Goal: Information Seeking & Learning: Learn about a topic

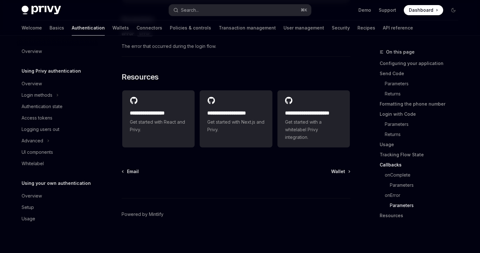
click at [229, 46] on span "The error that occurred during the login flow." at bounding box center [236, 47] width 229 height 8
click at [256, 48] on span "The error that occurred during the login flow." at bounding box center [236, 47] width 229 height 8
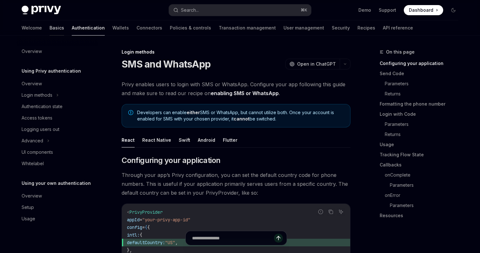
click at [50, 26] on link "Basics" at bounding box center [57, 27] width 15 height 15
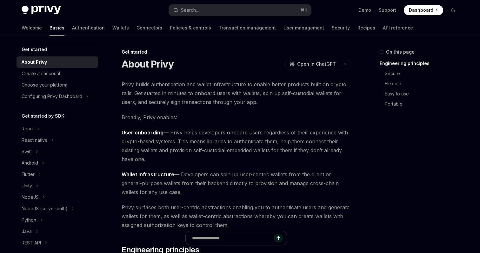
click at [199, 63] on div "About Privy OpenAI Open in ChatGPT" at bounding box center [236, 63] width 229 height 11
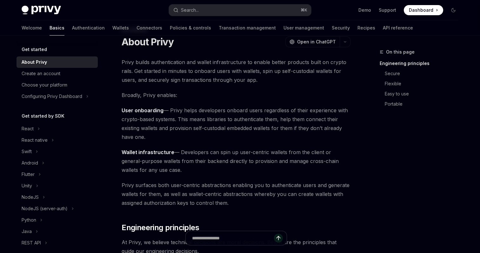
scroll to position [29, 0]
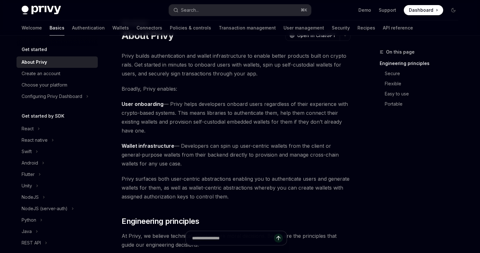
click at [199, 63] on span "Privy builds authentication and wallet infrastructure to enable better products…" at bounding box center [236, 64] width 229 height 27
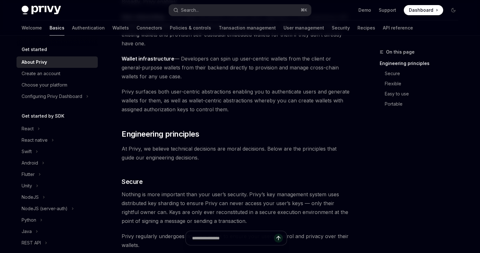
scroll to position [117, 0]
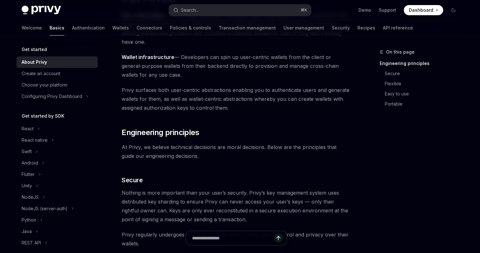
click at [227, 74] on span "Wallet infrastructure — Developers can spin up user-centric wallets from the cl…" at bounding box center [236, 66] width 229 height 27
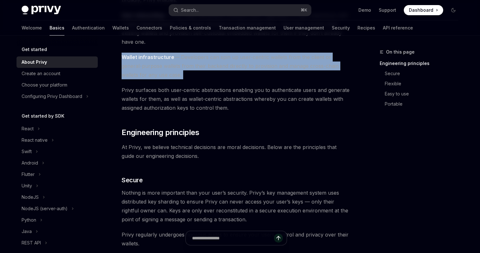
click at [227, 74] on span "Wallet infrastructure — Developers can spin up user-centric wallets from the cl…" at bounding box center [236, 66] width 229 height 27
click at [211, 67] on span "Wallet infrastructure — Developers can spin up user-centric wallets from the cl…" at bounding box center [236, 66] width 229 height 27
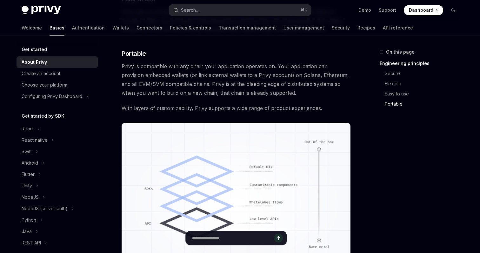
scroll to position [450, 0]
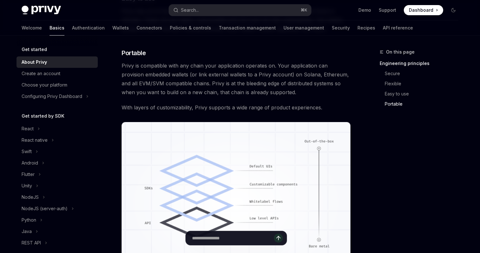
click at [212, 66] on span "Privy is compatible with any chain your application operates on. Your applicati…" at bounding box center [236, 79] width 229 height 36
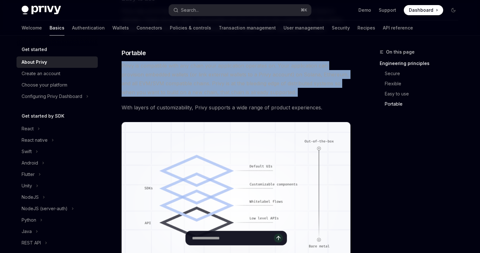
click at [212, 66] on span "Privy is compatible with any chain your application operates on. Your applicati…" at bounding box center [236, 79] width 229 height 36
click at [302, 90] on span "Privy is compatible with any chain your application operates on. Your applicati…" at bounding box center [236, 79] width 229 height 36
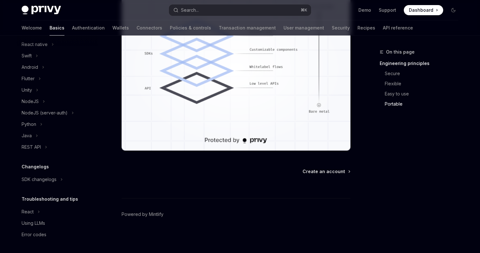
scroll to position [0, 0]
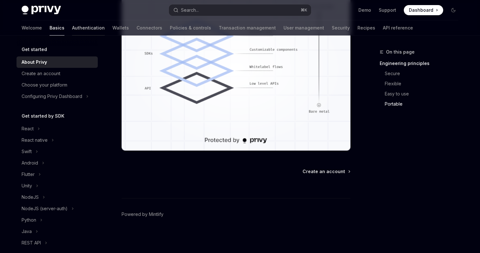
click at [72, 26] on link "Authentication" at bounding box center [88, 27] width 33 height 15
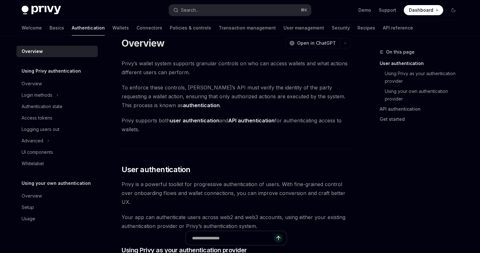
scroll to position [11, 0]
click at [238, 90] on span "To enforce these controls, [PERSON_NAME]’s API must verify the identity of the …" at bounding box center [236, 97] width 229 height 27
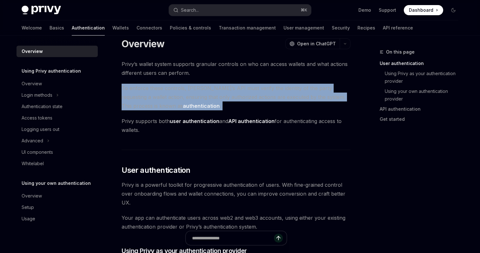
click at [238, 90] on span "To enforce these controls, [PERSON_NAME]’s API must verify the identity of the …" at bounding box center [236, 97] width 229 height 27
click at [252, 96] on span "To enforce these controls, [PERSON_NAME]’s API must verify the identity of the …" at bounding box center [236, 97] width 229 height 27
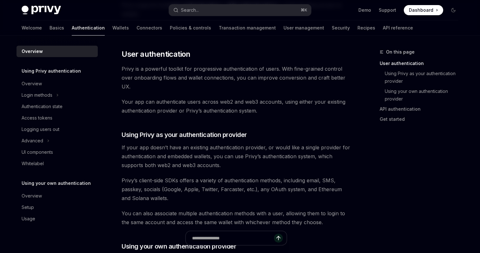
scroll to position [128, 0]
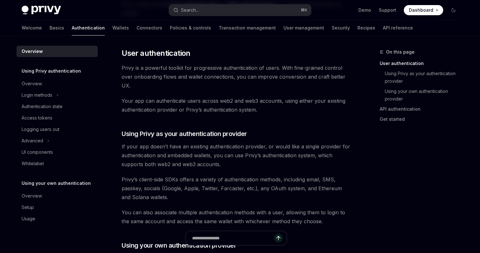
click at [252, 96] on span "Your app can authenticate users across web2 and web3 accounts, using either you…" at bounding box center [236, 105] width 229 height 18
click at [248, 89] on div at bounding box center [248, 89] width 0 height 0
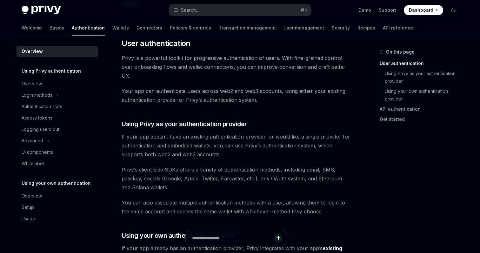
drag, startPoint x: 291, startPoint y: 94, endPoint x: 284, endPoint y: 97, distance: 7.7
click at [284, 97] on span "Your app can authenticate users across web2 and web3 accounts, using either you…" at bounding box center [236, 96] width 229 height 18
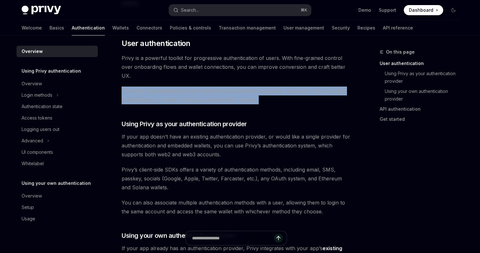
click at [284, 97] on span "Your app can authenticate users across web2 and web3 accounts, using either you…" at bounding box center [236, 96] width 229 height 18
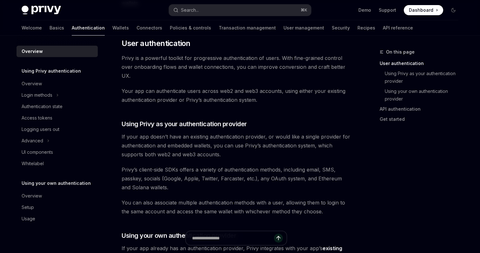
click at [308, 106] on div "Privy’s wallet system supports granular controls on who can access wallets and …" at bounding box center [236, 249] width 229 height 632
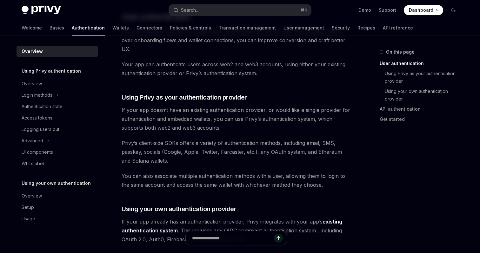
scroll to position [166, 0]
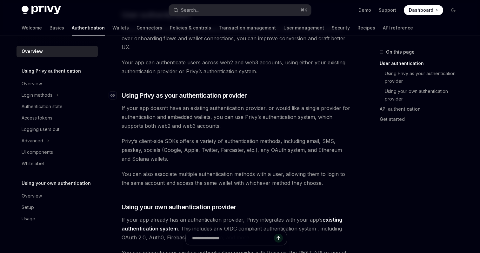
click at [313, 91] on h3 "​ Using Privy as your authentication provider" at bounding box center [236, 95] width 229 height 9
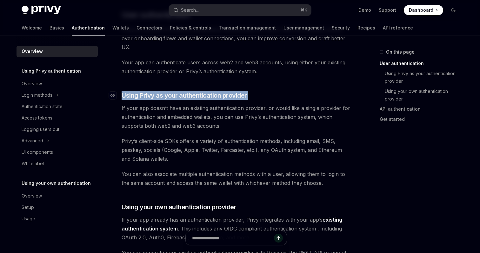
click at [313, 91] on h3 "​ Using Privy as your authentication provider" at bounding box center [236, 95] width 229 height 9
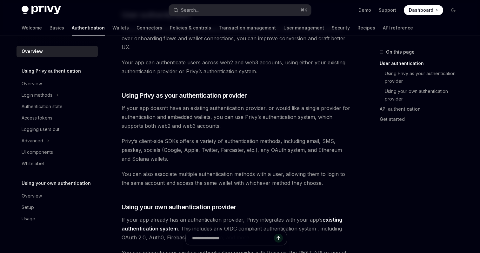
click at [313, 69] on span "Your app can authenticate users across web2 and web3 accounts, using either you…" at bounding box center [236, 67] width 229 height 18
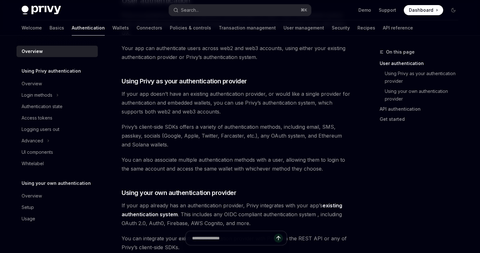
scroll to position [181, 0]
click at [220, 112] on span "If your app doesn’t have an existing authentication provider, or would like a s…" at bounding box center [236, 102] width 229 height 27
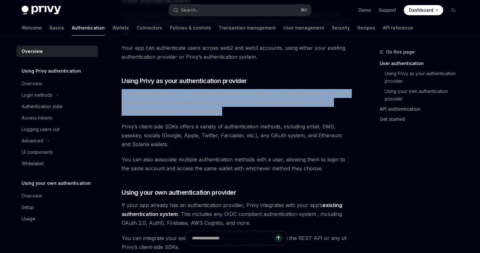
click at [220, 112] on span "If your app doesn’t have an existing authentication provider, or would like a s…" at bounding box center [236, 102] width 229 height 27
click at [250, 111] on span "If your app doesn’t have an existing authentication provider, or would like a s…" at bounding box center [236, 102] width 229 height 27
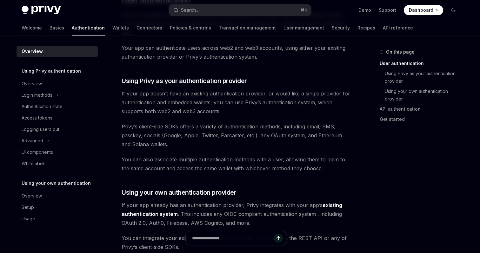
click at [224, 107] on span "If your app doesn’t have an existing authentication provider, or would like a s…" at bounding box center [236, 102] width 229 height 27
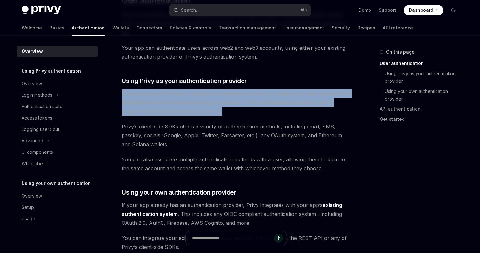
click at [224, 107] on span "If your app doesn’t have an existing authentication provider, or would like a s…" at bounding box center [236, 102] width 229 height 27
click at [269, 113] on span "If your app doesn’t have an existing authentication provider, or would like a s…" at bounding box center [236, 102] width 229 height 27
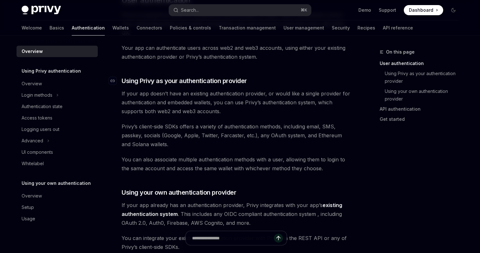
click at [263, 79] on h3 "​ Using Privy as your authentication provider" at bounding box center [236, 80] width 229 height 9
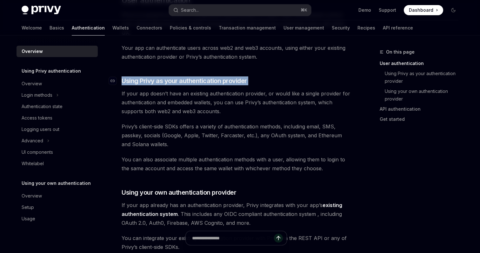
click at [263, 79] on h3 "​ Using Privy as your authentication provider" at bounding box center [236, 80] width 229 height 9
click at [302, 81] on h3 "​ Using Privy as your authentication provider" at bounding box center [236, 80] width 229 height 9
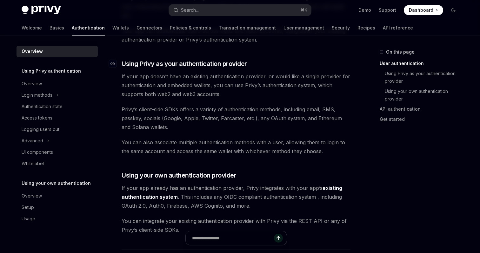
scroll to position [197, 0]
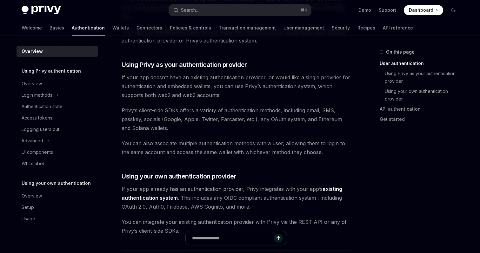
click at [302, 91] on span "If your app doesn’t have an existing authentication provider, or would like a s…" at bounding box center [236, 86] width 229 height 27
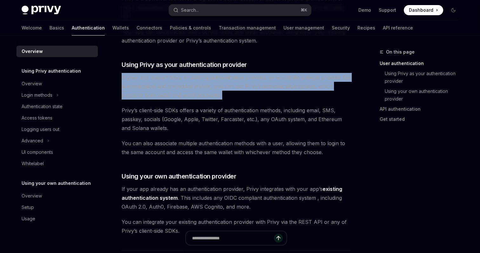
click at [302, 91] on span "If your app doesn’t have an existing authentication provider, or would like a s…" at bounding box center [236, 86] width 229 height 27
click at [327, 92] on span "If your app doesn’t have an existing authentication provider, or would like a s…" at bounding box center [236, 86] width 229 height 27
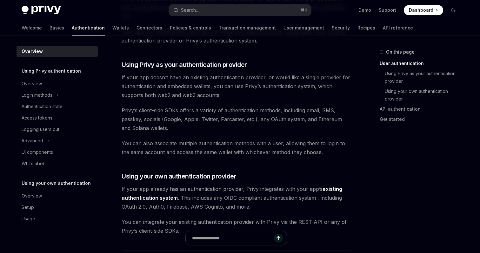
click at [327, 92] on span "If your app doesn’t have an existing authentication provider, or would like a s…" at bounding box center [236, 86] width 229 height 27
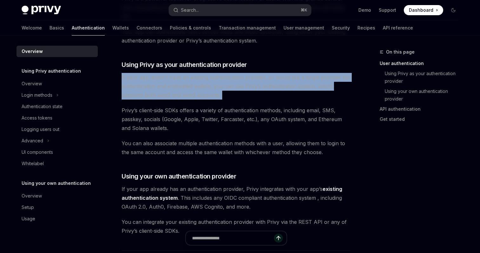
click at [327, 92] on span "If your app doesn’t have an existing authentication provider, or would like a s…" at bounding box center [236, 86] width 229 height 27
click at [358, 85] on div "On this page User authentication Using Privy as your authentication provider Us…" at bounding box center [240, 222] width 447 height 769
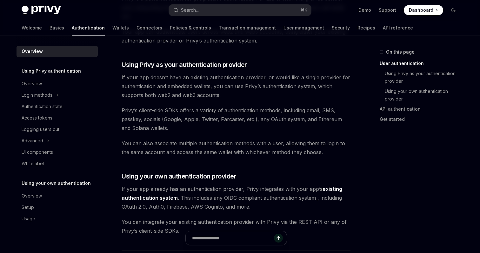
drag, startPoint x: 350, startPoint y: 89, endPoint x: 330, endPoint y: 90, distance: 20.0
click at [330, 90] on div "Overview OpenAI Open in ChatGPT OpenAI Open in ChatGPT [PERSON_NAME]’s wallet s…" at bounding box center [176, 229] width 350 height 757
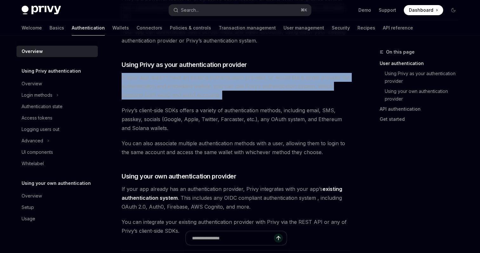
click at [330, 90] on span "If your app doesn’t have an existing authentication provider, or would like a s…" at bounding box center [236, 86] width 229 height 27
click at [346, 90] on span "If your app doesn’t have an existing authentication provider, or would like a s…" at bounding box center [236, 86] width 229 height 27
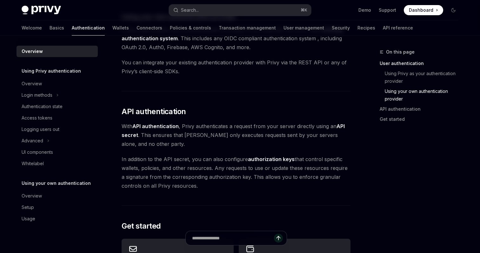
scroll to position [363, 0]
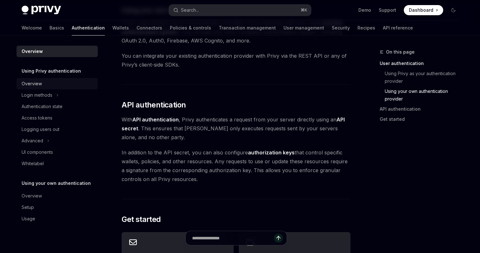
click at [55, 84] on div "Overview" at bounding box center [58, 84] width 72 height 8
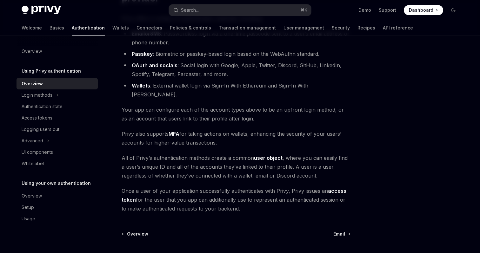
scroll to position [86, 0]
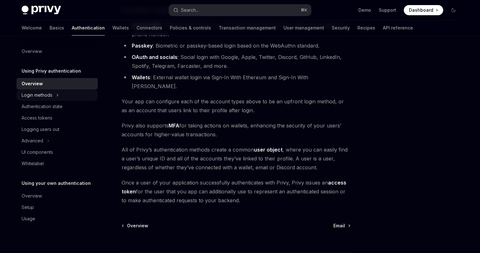
click at [55, 94] on div "Login methods" at bounding box center [57, 95] width 81 height 11
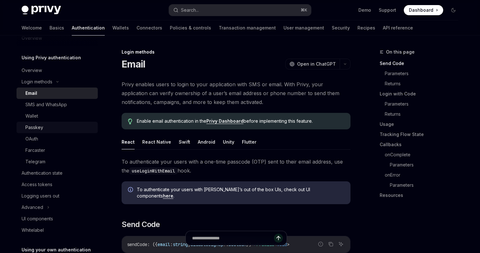
scroll to position [27, 0]
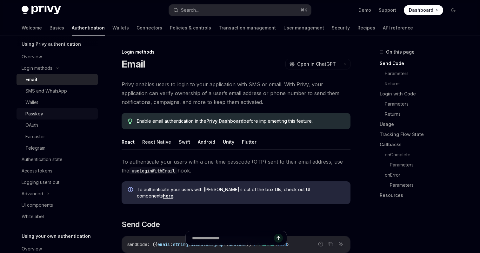
click at [66, 123] on div "OAuth" at bounding box center [59, 126] width 69 height 8
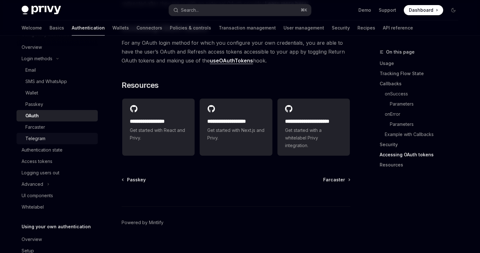
scroll to position [37, 0]
click at [70, 151] on div "Authentication state" at bounding box center [58, 150] width 72 height 8
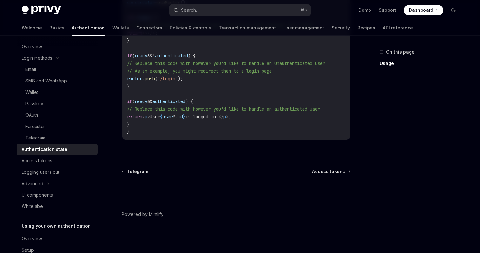
scroll to position [295, 0]
click at [66, 162] on div "Access tokens" at bounding box center [58, 161] width 72 height 8
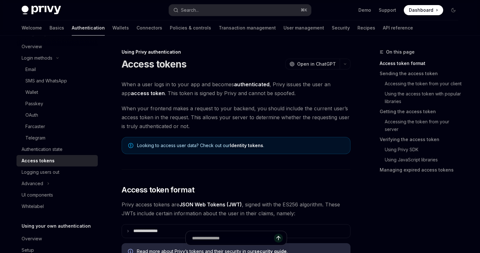
click at [225, 109] on span "When your frontend makes a request to your backend, you should include the curr…" at bounding box center [236, 117] width 229 height 27
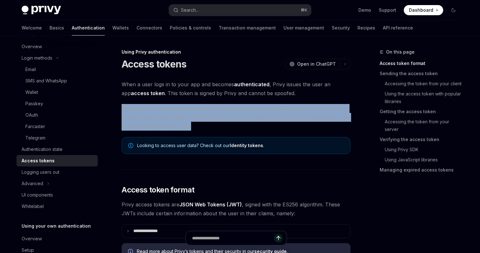
click at [225, 109] on span "When your frontend makes a request to your backend, you should include the curr…" at bounding box center [236, 117] width 229 height 27
click at [262, 122] on span "When your frontend makes a request to your backend, you should include the curr…" at bounding box center [236, 117] width 229 height 27
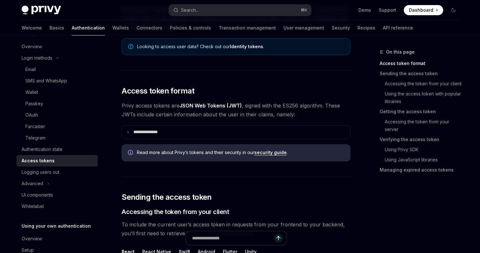
scroll to position [105, 0]
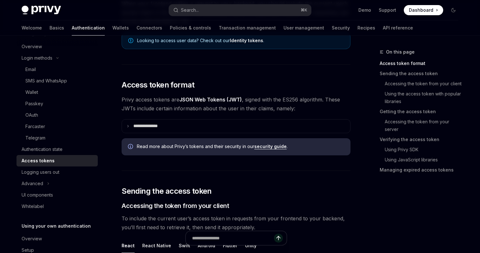
click at [240, 99] on link "JSON Web Tokens (JWT)" at bounding box center [210, 99] width 63 height 7
click at [302, 107] on span "Privy access tokens are JSON Web Tokens (JWT) , signed with the ES256 algorithm…" at bounding box center [236, 104] width 229 height 18
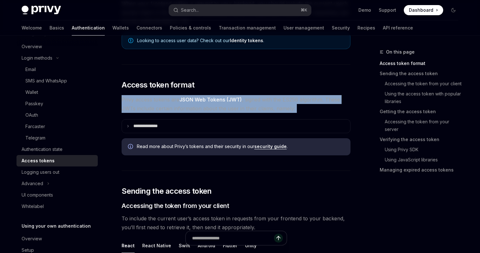
click at [302, 107] on span "Privy access tokens are JSON Web Tokens (JWT) , signed with the ES256 algorithm…" at bounding box center [236, 104] width 229 height 18
click at [331, 108] on span "Privy access tokens are JSON Web Tokens (JWT) , signed with the ES256 algorithm…" at bounding box center [236, 104] width 229 height 18
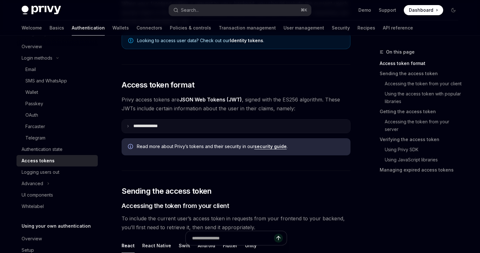
click at [279, 125] on summary "**********" at bounding box center [236, 126] width 228 height 13
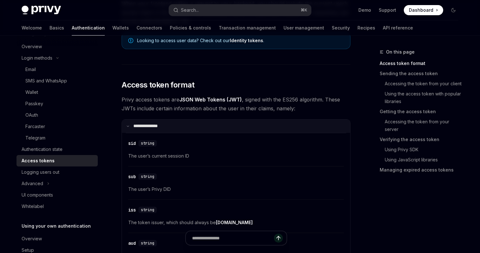
click at [285, 124] on summary "**********" at bounding box center [236, 126] width 228 height 13
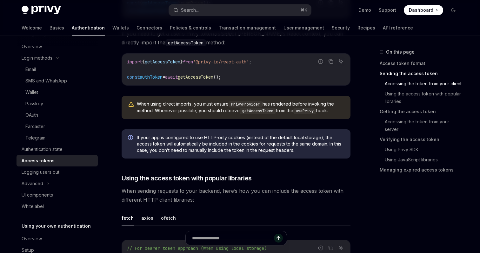
scroll to position [408, 0]
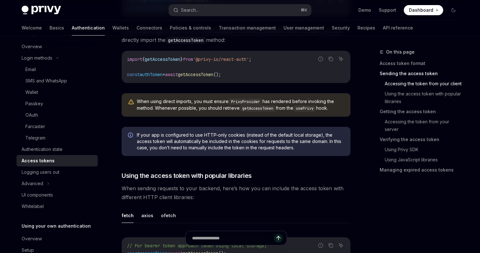
click at [257, 85] on div "You can get the current user’s Privy token as a string using the getAccessToken…" at bounding box center [236, 40] width 229 height 163
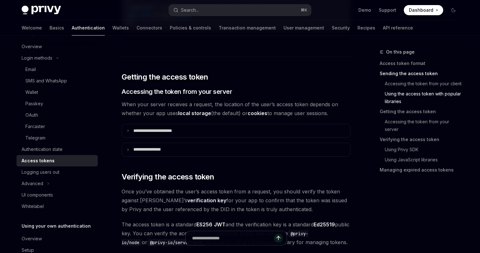
scroll to position [775, 0]
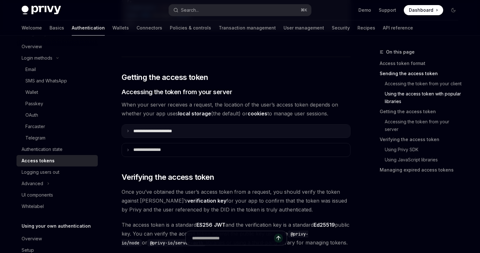
click at [223, 129] on summary "**********" at bounding box center [236, 131] width 228 height 13
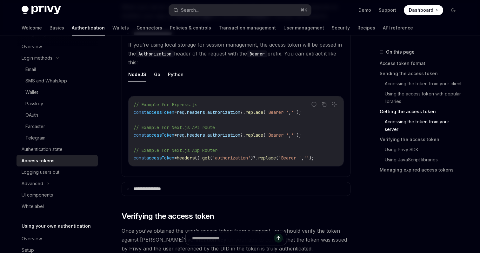
scroll to position [880, 0]
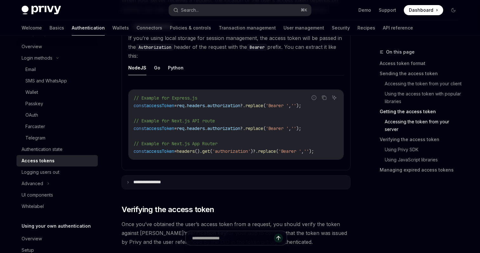
click at [188, 188] on summary "**********" at bounding box center [236, 182] width 228 height 13
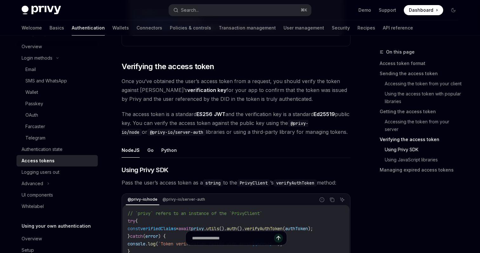
scroll to position [1162, 0]
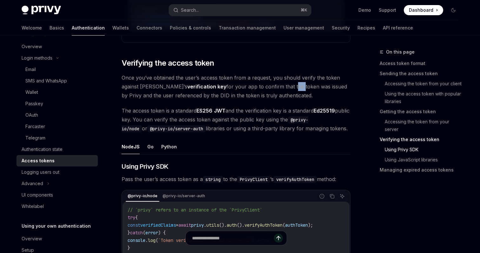
click at [265, 90] on span "Once you’ve obtained the user’s access token from a request, you should verify …" at bounding box center [236, 86] width 229 height 27
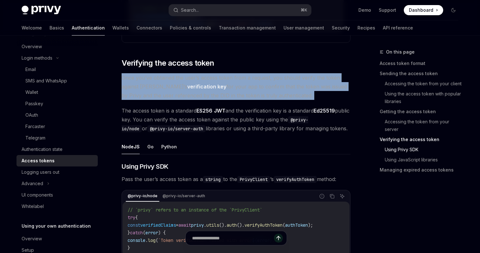
click at [265, 90] on span "Once you’ve obtained the user’s access token from a request, you should verify …" at bounding box center [236, 86] width 229 height 27
click at [301, 88] on span "Once you’ve obtained the user’s access token from a request, you should verify …" at bounding box center [236, 86] width 229 height 27
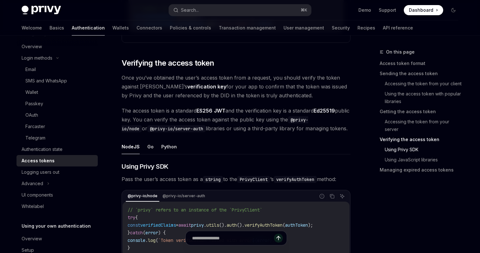
click at [257, 88] on span "Once you’ve obtained the user’s access token from a request, you should verify …" at bounding box center [236, 86] width 229 height 27
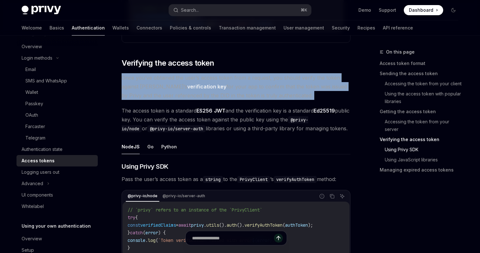
click at [257, 88] on span "Once you’ve obtained the user’s access token from a request, you should verify …" at bounding box center [236, 86] width 229 height 27
click at [300, 100] on span "Once you’ve obtained the user’s access token from a request, you should verify …" at bounding box center [236, 86] width 229 height 27
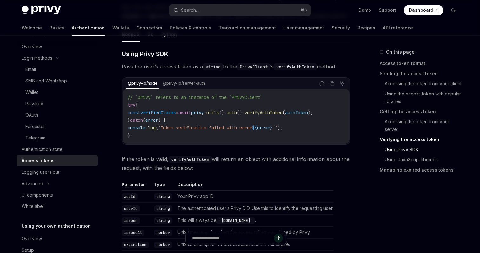
scroll to position [1280, 0]
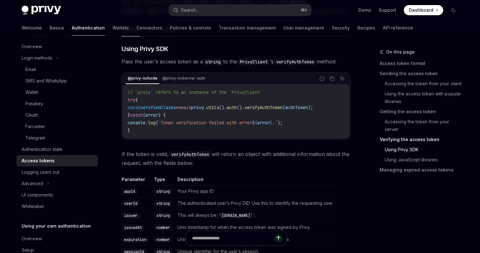
drag, startPoint x: 305, startPoint y: 153, endPoint x: 297, endPoint y: 156, distance: 8.5
click at [297, 156] on span "If the token is valid, verifyAuthToken will return an object with additional in…" at bounding box center [236, 159] width 229 height 18
click at [313, 166] on span "If the token is valid, verifyAuthToken will return an object with additional in…" at bounding box center [236, 159] width 229 height 18
click at [310, 166] on span "If the token is valid, verifyAuthToken will return an object with additional in…" at bounding box center [236, 159] width 229 height 18
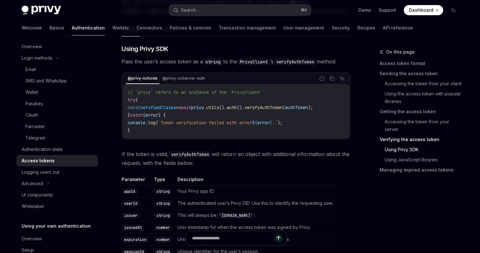
click at [310, 166] on span "If the token is valid, verifyAuthToken will return an object with additional in…" at bounding box center [236, 159] width 229 height 18
click at [324, 168] on span "If the token is valid, verifyAuthToken will return an object with additional in…" at bounding box center [236, 159] width 229 height 18
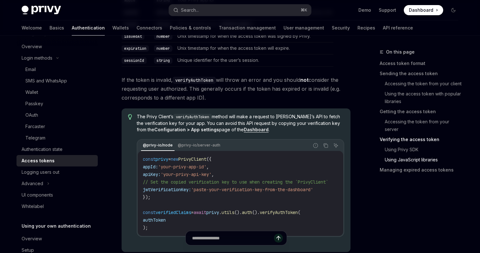
scroll to position [1472, 0]
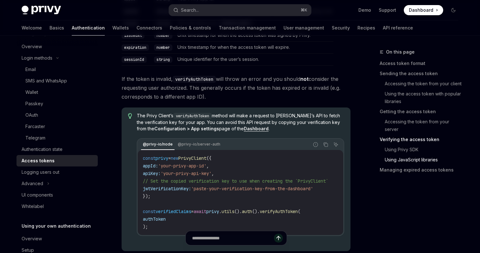
click at [324, 83] on span "If the token is invalid, verifyAuthToken will throw an error and you should not…" at bounding box center [236, 88] width 229 height 27
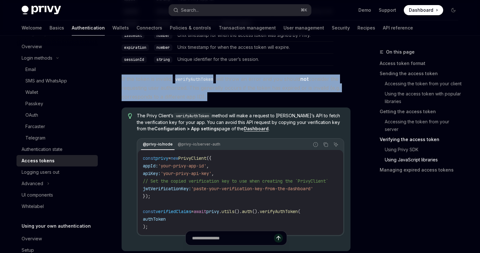
click at [324, 83] on span "If the token is invalid, verifyAuthToken will throw an error and you should not…" at bounding box center [236, 88] width 229 height 27
click at [336, 86] on span "If the token is invalid, verifyAuthToken will throw an error and you should not…" at bounding box center [236, 88] width 229 height 27
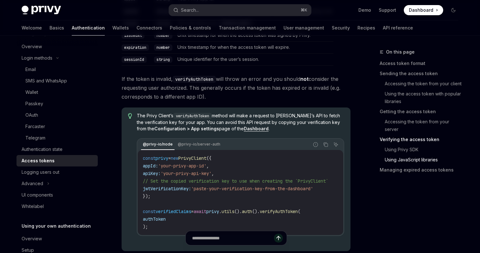
click at [310, 100] on span "If the token is invalid, verifyAuthToken will throw an error and you should not…" at bounding box center [236, 88] width 229 height 27
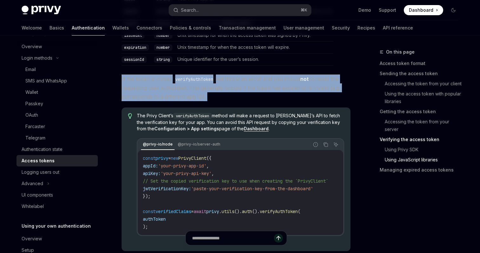
click at [310, 100] on span "If the token is invalid, verifyAuthToken will throw an error and you should not…" at bounding box center [236, 88] width 229 height 27
click at [335, 101] on span "If the token is invalid, verifyAuthToken will throw an error and you should not…" at bounding box center [236, 88] width 229 height 27
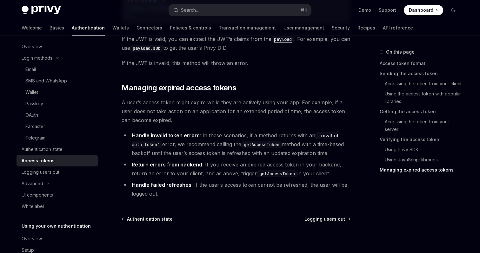
scroll to position [1982, 0]
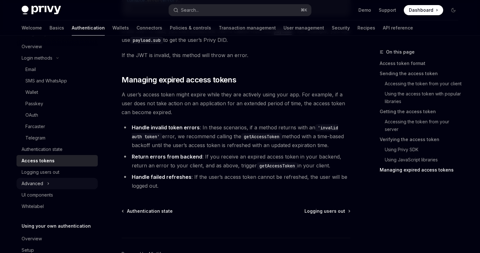
click at [51, 181] on div "Advanced" at bounding box center [57, 183] width 81 height 11
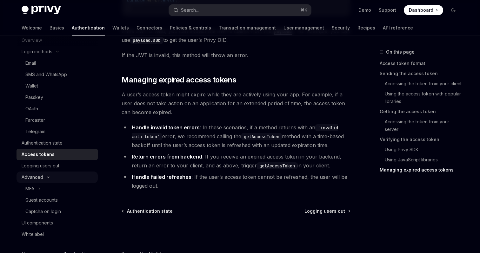
scroll to position [47, 0]
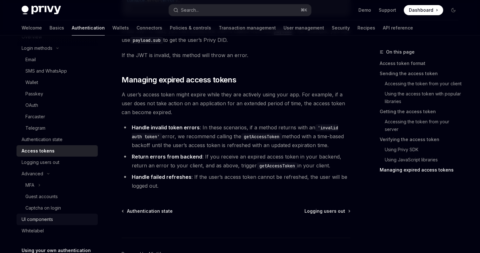
click at [52, 222] on div "UI components" at bounding box center [37, 220] width 31 height 8
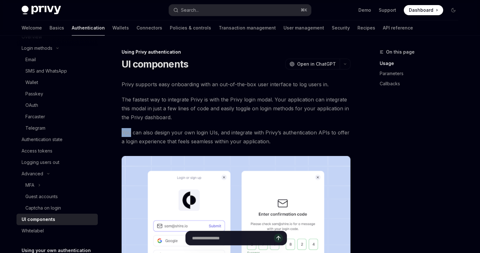
drag, startPoint x: 214, startPoint y: 126, endPoint x: 202, endPoint y: 128, distance: 12.5
click at [197, 121] on div at bounding box center [197, 121] width 0 height 0
click at [223, 129] on span "You can also design your own login UIs, and integrate with Privy’s authenticati…" at bounding box center [236, 137] width 229 height 18
click at [208, 67] on div "UI components OpenAI Open in ChatGPT" at bounding box center [236, 63] width 229 height 11
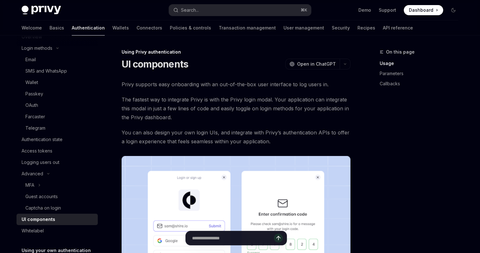
click at [208, 67] on div "UI components OpenAI Open in ChatGPT" at bounding box center [236, 63] width 229 height 11
click at [234, 67] on div "UI components OpenAI Open in ChatGPT" at bounding box center [236, 63] width 229 height 11
drag, startPoint x: 234, startPoint y: 67, endPoint x: 225, endPoint y: 68, distance: 8.6
click at [225, 68] on div "UI components OpenAI Open in ChatGPT" at bounding box center [236, 63] width 229 height 11
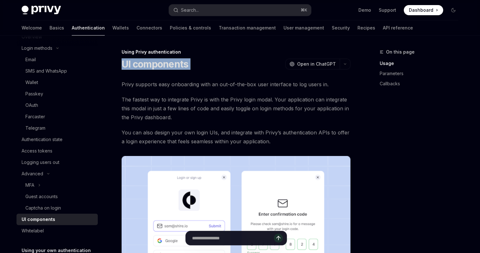
click at [225, 68] on div "UI components OpenAI Open in ChatGPT" at bounding box center [236, 63] width 229 height 11
click at [250, 67] on div "UI components OpenAI Open in ChatGPT" at bounding box center [236, 63] width 229 height 11
click at [246, 67] on div at bounding box center [246, 67] width 0 height 0
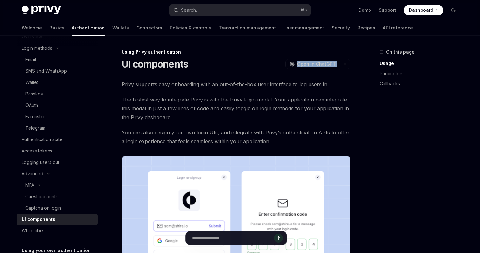
click at [250, 67] on div "UI components OpenAI Open in ChatGPT" at bounding box center [236, 63] width 229 height 11
click at [230, 65] on div "UI components OpenAI Open in ChatGPT" at bounding box center [236, 63] width 229 height 11
drag, startPoint x: 230, startPoint y: 65, endPoint x: 225, endPoint y: 65, distance: 5.4
click at [225, 65] on div "UI components OpenAI Open in ChatGPT" at bounding box center [236, 63] width 229 height 11
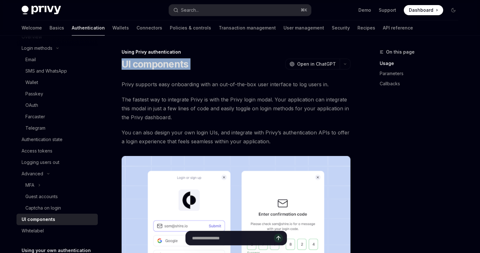
click at [225, 65] on div "UI components OpenAI Open in ChatGPT" at bounding box center [236, 63] width 229 height 11
click at [240, 63] on div "UI components OpenAI Open in ChatGPT" at bounding box center [236, 63] width 229 height 11
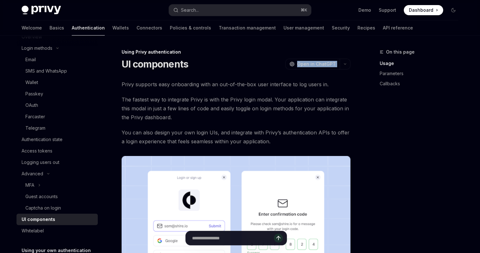
click at [240, 63] on div "UI components OpenAI Open in ChatGPT" at bounding box center [236, 63] width 229 height 11
click at [222, 67] on div "UI components OpenAI Open in ChatGPT" at bounding box center [236, 63] width 229 height 11
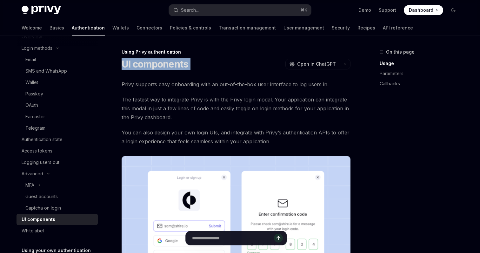
click at [222, 67] on div "UI components OpenAI Open in ChatGPT" at bounding box center [236, 63] width 229 height 11
click at [247, 63] on div "UI components OpenAI Open in ChatGPT" at bounding box center [236, 63] width 229 height 11
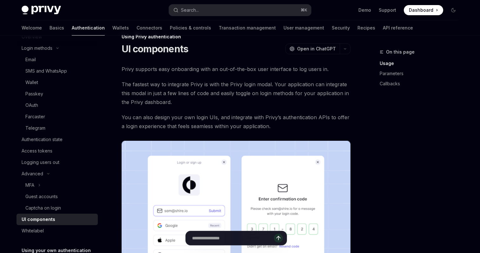
scroll to position [16, 0]
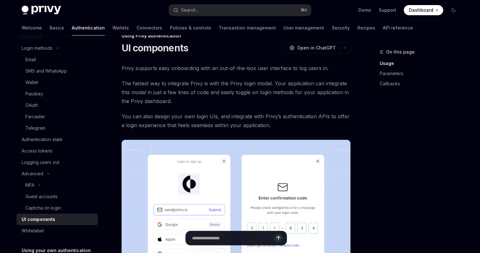
click at [339, 56] on div at bounding box center [339, 56] width 0 height 0
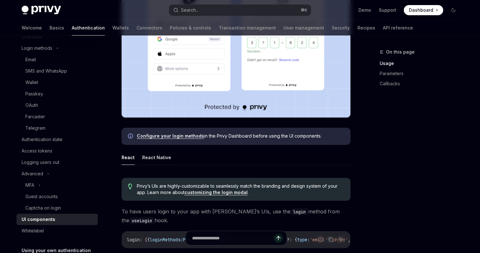
scroll to position [247, 0]
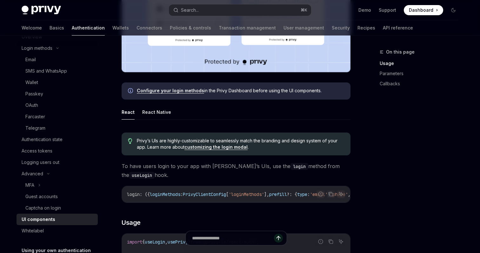
click at [242, 93] on span "Configure your login methods in the Privy Dashboard before using the UI compone…" at bounding box center [240, 91] width 207 height 6
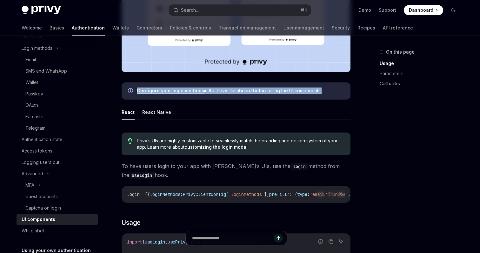
click at [242, 93] on span "Configure your login methods in the Privy Dashboard before using the UI compone…" at bounding box center [240, 91] width 207 height 6
click at [263, 93] on span "Configure your login methods in the Privy Dashboard before using the UI compone…" at bounding box center [240, 91] width 207 height 6
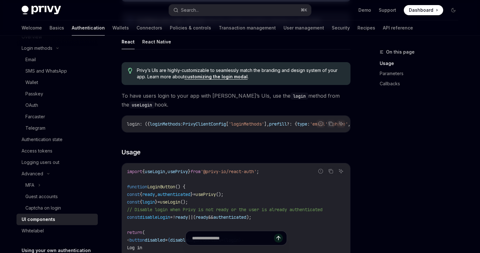
scroll to position [325, 0]
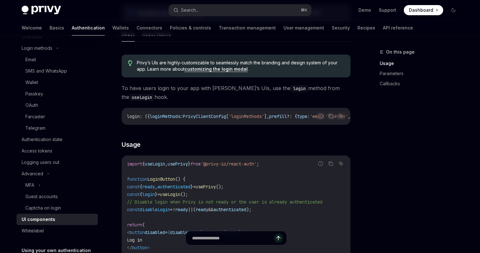
click at [231, 68] on link "customizing the login modal" at bounding box center [215, 69] width 63 height 6
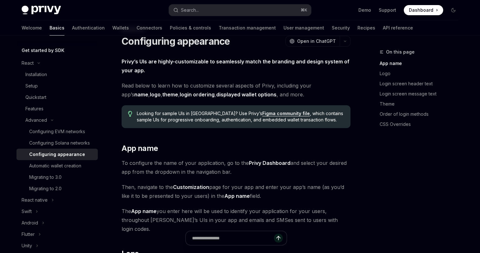
scroll to position [26, 0]
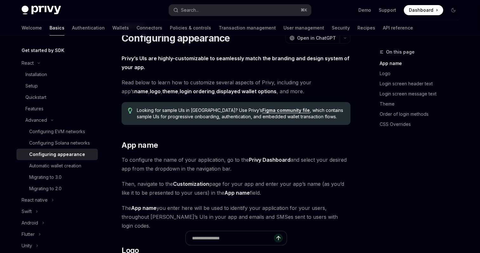
click at [266, 110] on link "Figma community file" at bounding box center [286, 111] width 48 height 6
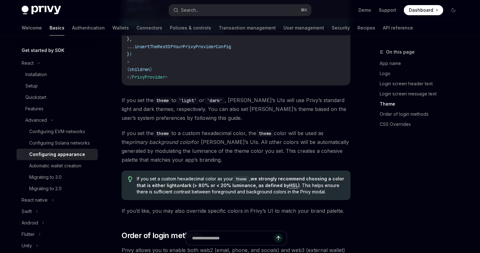
scroll to position [1039, 0]
click at [275, 103] on span "If you set the theme to 'light' or 'dark' , [PERSON_NAME]’s UIs will use Privy’…" at bounding box center [236, 109] width 229 height 27
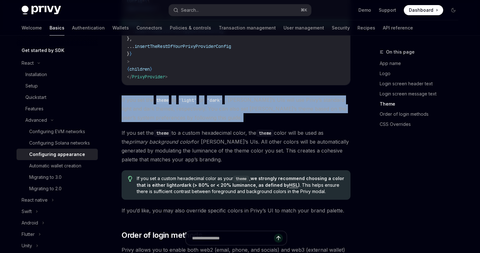
click at [275, 103] on span "If you set the theme to 'light' or 'dark' , [PERSON_NAME]’s UIs will use Privy’…" at bounding box center [236, 109] width 229 height 27
click at [297, 98] on span "If you set the theme to 'light' or 'dark' , [PERSON_NAME]’s UIs will use Privy’…" at bounding box center [236, 109] width 229 height 27
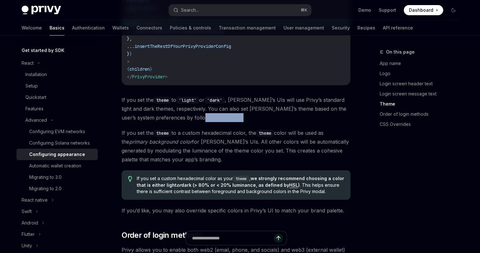
click at [288, 100] on span "If you set the theme to 'light' or 'dark' , [PERSON_NAME]’s UIs will use Privy’…" at bounding box center [236, 109] width 229 height 27
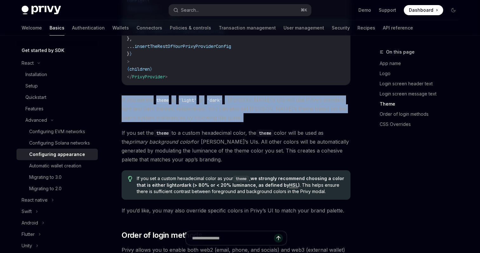
click at [288, 100] on span "If you set the theme to 'light' or 'dark' , [PERSON_NAME]’s UIs will use Privy’…" at bounding box center [236, 109] width 229 height 27
click at [314, 97] on span "If you set the theme to 'light' or 'dark' , [PERSON_NAME]’s UIs will use Privy’…" at bounding box center [236, 109] width 229 height 27
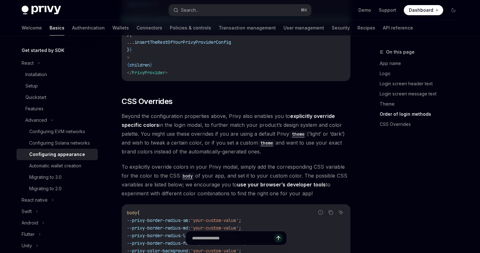
scroll to position [1436, 0]
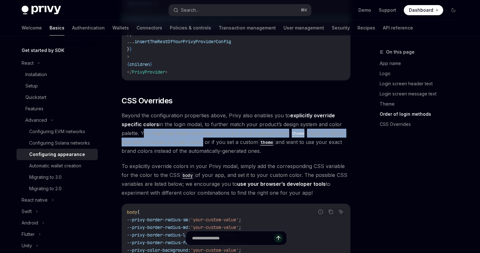
drag, startPoint x: 142, startPoint y: 116, endPoint x: 200, endPoint y: 124, distance: 59.1
click at [200, 124] on span "Beyond the configuration properties above, Privy also enables you to explicitly…" at bounding box center [236, 133] width 229 height 44
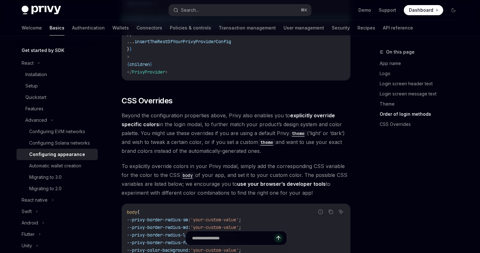
click at [201, 126] on span "Beyond the configuration properties above, Privy also enables you to explicitly…" at bounding box center [236, 133] width 229 height 44
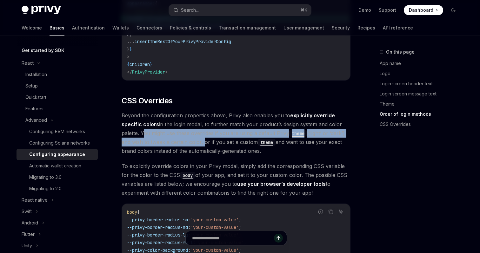
drag, startPoint x: 141, startPoint y: 115, endPoint x: 201, endPoint y: 126, distance: 61.2
click at [201, 126] on span "Beyond the configuration properties above, Privy also enables you to explicitly…" at bounding box center [236, 133] width 229 height 44
click at [197, 127] on div at bounding box center [197, 127] width 0 height 0
click at [226, 118] on span "Beyond the configuration properties above, Privy also enables you to explicitly…" at bounding box center [236, 133] width 229 height 44
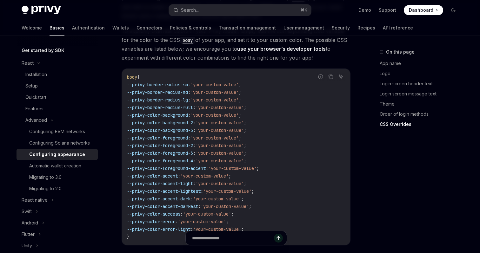
scroll to position [1572, 0]
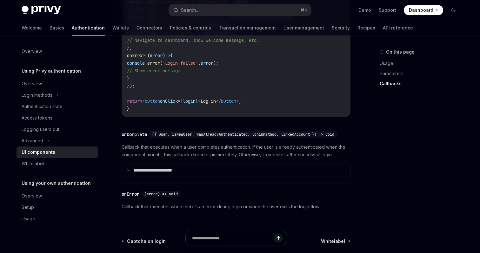
scroll to position [879, 0]
click at [132, 50] on span "}," at bounding box center [129, 47] width 5 height 6
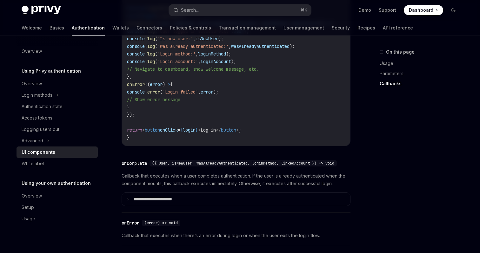
scroll to position [812, 0]
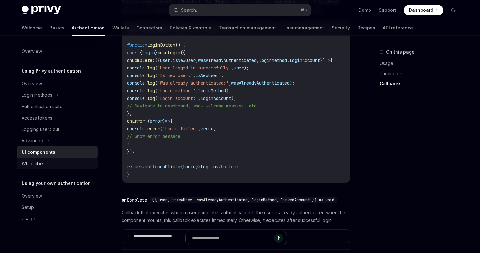
click at [42, 168] on link "Whitelabel" at bounding box center [57, 163] width 81 height 11
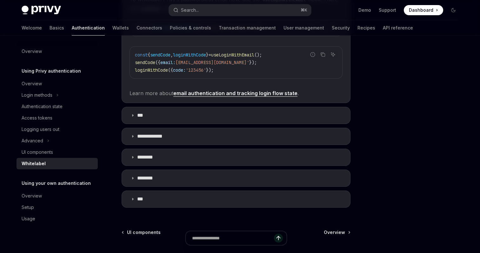
scroll to position [199, 0]
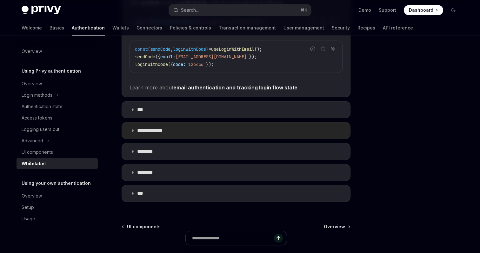
click at [242, 134] on summary "**********" at bounding box center [236, 131] width 228 height 17
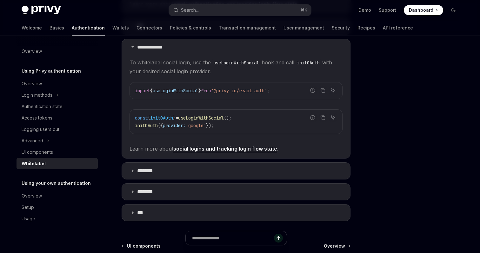
scroll to position [285, 0]
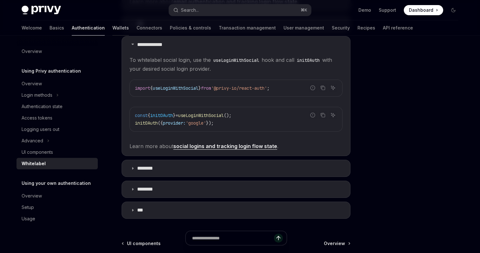
click at [112, 28] on link "Wallets" at bounding box center [120, 27] width 17 height 15
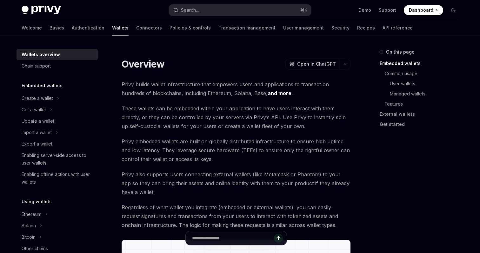
click at [221, 88] on span "Privy builds wallet infrastructure that empowers users and applications to tran…" at bounding box center [236, 89] width 229 height 18
click at [245, 86] on span "Privy builds wallet infrastructure that empowers users and applications to tran…" at bounding box center [236, 89] width 229 height 18
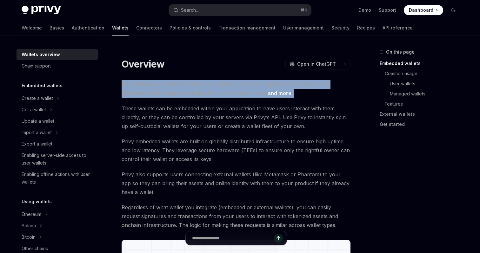
click at [245, 86] on span "Privy builds wallet infrastructure that empowers users and applications to tran…" at bounding box center [236, 89] width 229 height 18
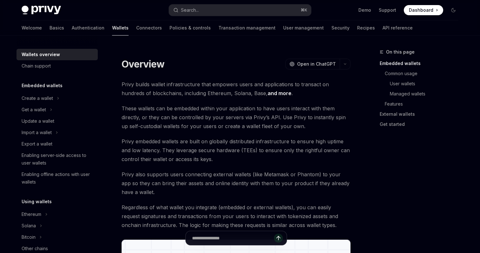
click at [203, 94] on span "Privy builds wallet infrastructure that empowers users and applications to tran…" at bounding box center [236, 89] width 229 height 18
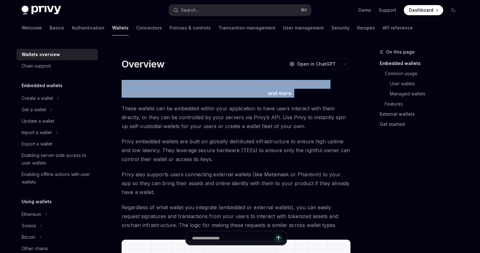
click at [203, 94] on span "Privy builds wallet infrastructure that empowers users and applications to tran…" at bounding box center [236, 89] width 229 height 18
click at [227, 81] on span "Privy builds wallet infrastructure that empowers users and applications to tran…" at bounding box center [236, 89] width 229 height 18
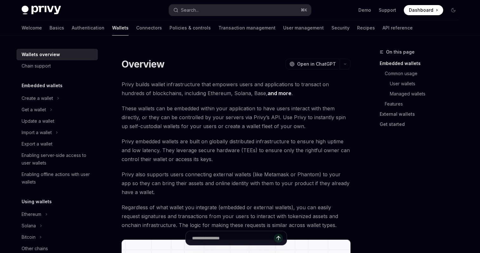
click at [204, 88] on span "Privy builds wallet infrastructure that empowers users and applications to tran…" at bounding box center [236, 89] width 229 height 18
click at [200, 88] on div at bounding box center [200, 88] width 0 height 0
click at [212, 85] on span "Privy builds wallet infrastructure that empowers users and applications to tran…" at bounding box center [236, 89] width 229 height 18
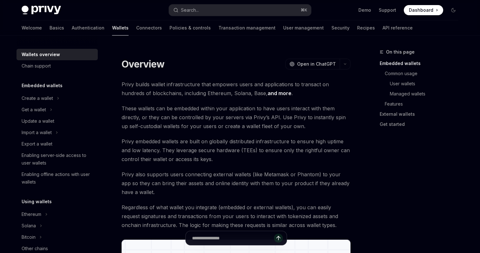
click at [229, 89] on span "Privy builds wallet infrastructure that empowers users and applications to tran…" at bounding box center [236, 89] width 229 height 18
click at [225, 81] on div at bounding box center [225, 81] width 0 height 0
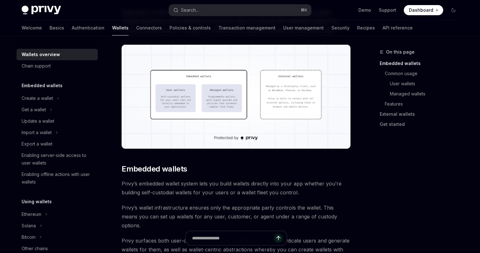
scroll to position [196, 0]
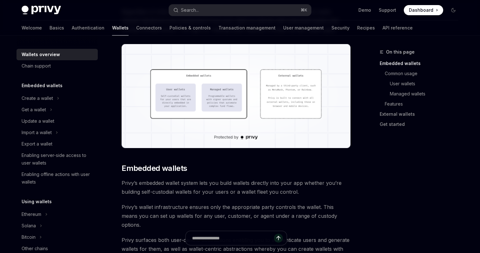
click at [215, 88] on img at bounding box center [236, 96] width 229 height 104
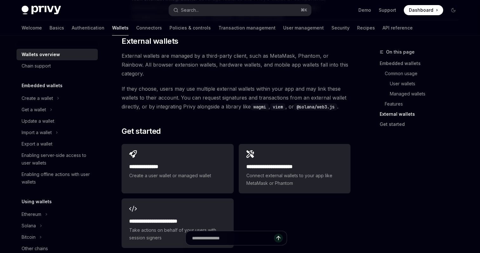
scroll to position [955, 0]
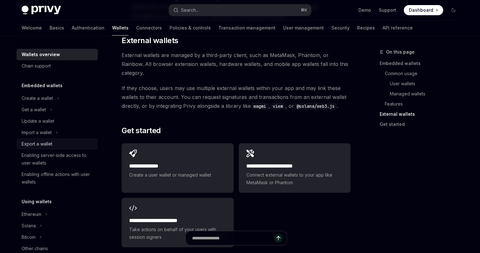
click at [42, 143] on div "Export a wallet" at bounding box center [37, 144] width 31 height 8
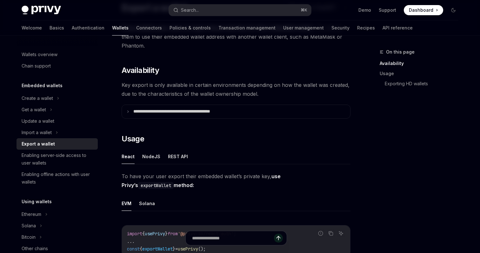
scroll to position [63, 0]
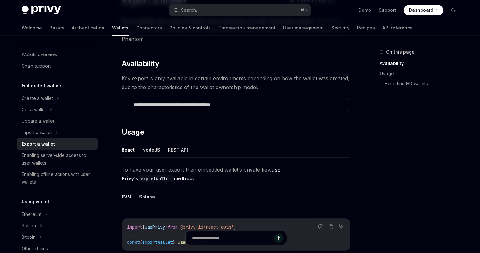
click at [215, 80] on span "Key export is only available in certain environments depending on how the walle…" at bounding box center [236, 83] width 229 height 18
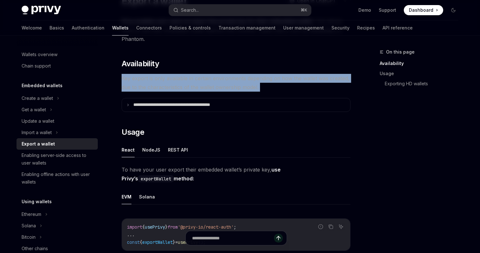
click at [215, 80] on span "Key export is only available in certain environments depending on how the walle…" at bounding box center [236, 83] width 229 height 18
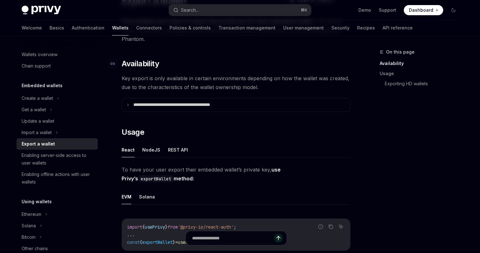
click at [233, 66] on h2 "​ Availability" at bounding box center [236, 64] width 229 height 10
click at [258, 85] on span "Key export is only available in certain environments depending on how the walle…" at bounding box center [236, 83] width 229 height 18
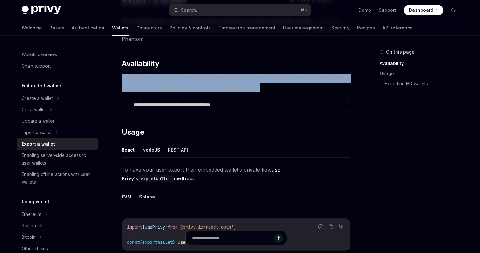
click at [258, 85] on span "Key export is only available in certain environments depending on how the walle…" at bounding box center [236, 83] width 229 height 18
click at [301, 83] on span "Key export is only available in certain environments depending on how the walle…" at bounding box center [236, 83] width 229 height 18
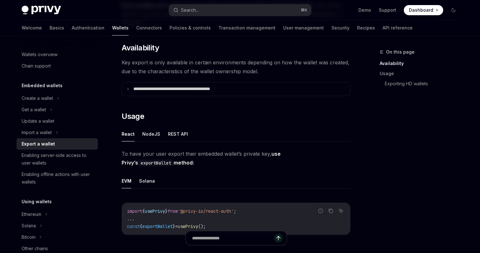
scroll to position [79, 0]
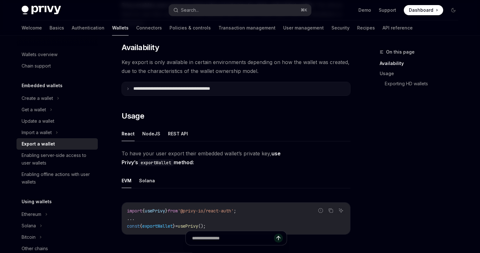
click at [268, 88] on summary "**********" at bounding box center [236, 88] width 228 height 13
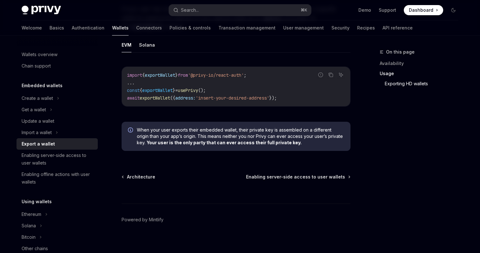
scroll to position [830, 0]
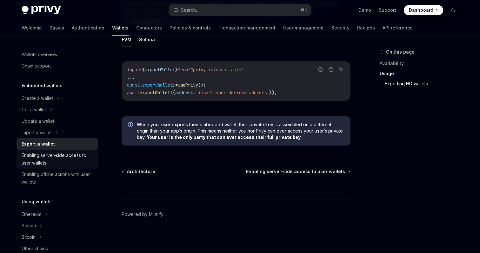
click at [83, 160] on div "Enabling server-side access to user wallets" at bounding box center [58, 159] width 72 height 15
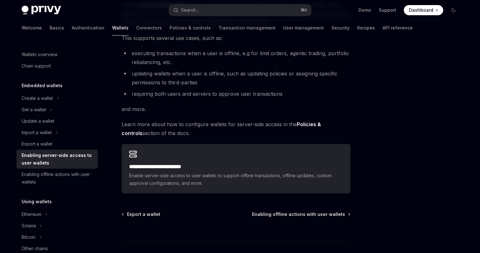
scroll to position [90, 0]
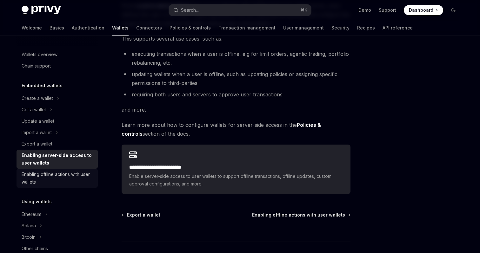
click at [74, 179] on div "Enabling offline actions with user wallets" at bounding box center [58, 178] width 72 height 15
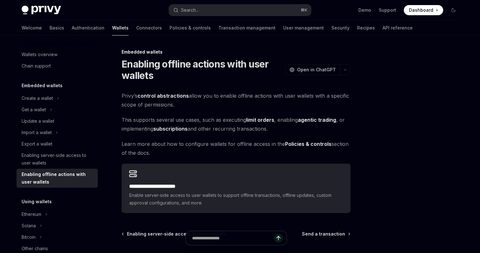
click at [255, 79] on h1 "Enabling offline actions with user wallets" at bounding box center [202, 69] width 161 height 23
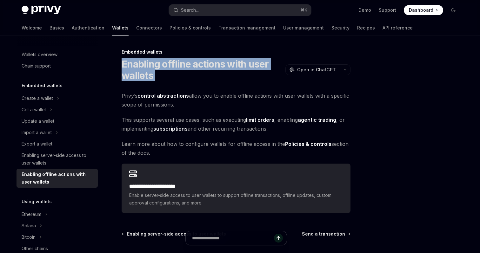
click at [255, 79] on h1 "Enabling offline actions with user wallets" at bounding box center [202, 69] width 161 height 23
click at [288, 79] on div "Enabling offline actions with user wallets OpenAI Open in ChatGPT" at bounding box center [236, 69] width 229 height 23
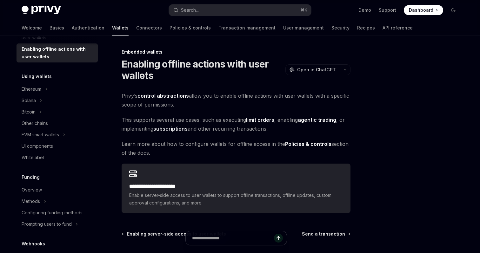
scroll to position [133, 0]
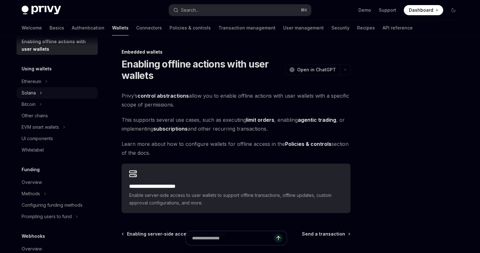
click at [45, 95] on div "Solana" at bounding box center [57, 92] width 81 height 11
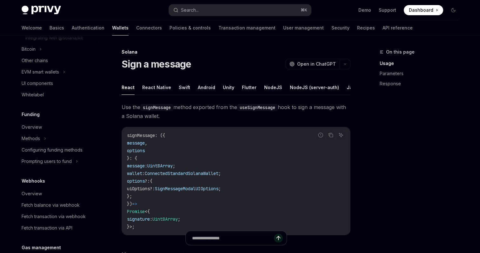
scroll to position [246, 0]
click at [35, 131] on div "Overview" at bounding box center [32, 127] width 20 height 8
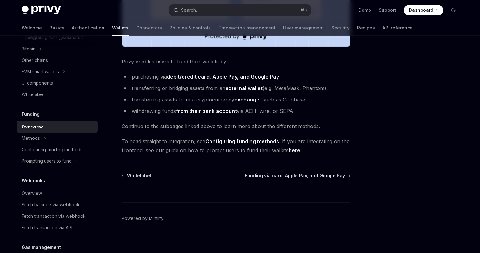
scroll to position [253, 0]
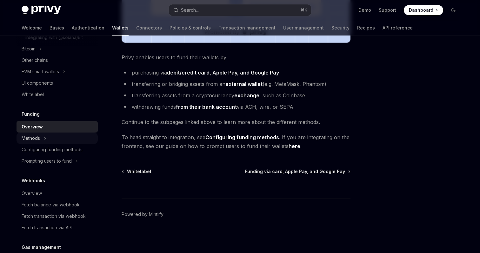
click at [67, 144] on div "Methods" at bounding box center [57, 138] width 81 height 11
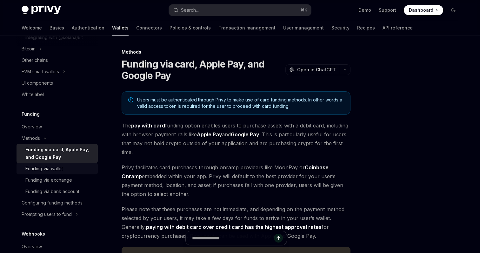
click at [71, 173] on div "Funding via wallet" at bounding box center [59, 169] width 69 height 8
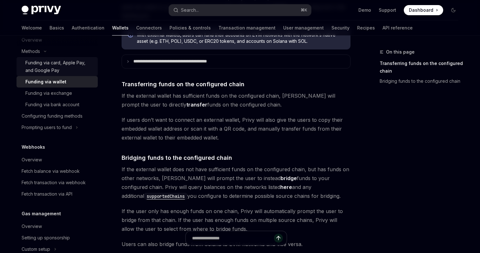
scroll to position [335, 0]
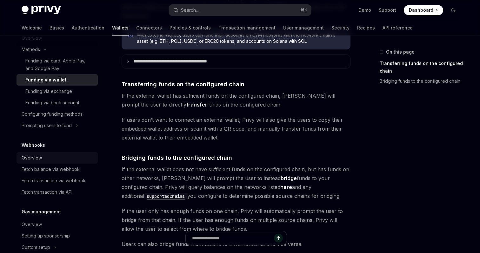
click at [43, 162] on div "Overview" at bounding box center [58, 158] width 72 height 8
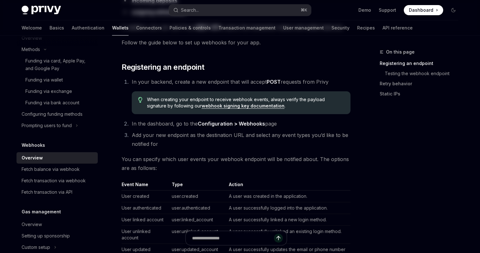
type textarea "*"
